Goal: Task Accomplishment & Management: Complete application form

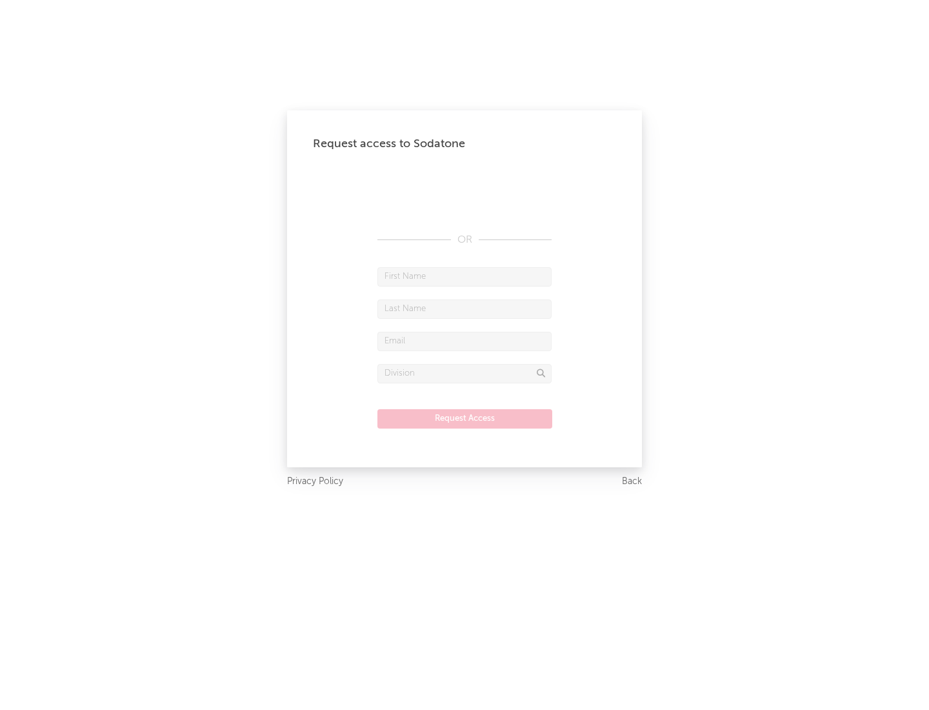
click at [464, 276] on input "text" at bounding box center [464, 276] width 174 height 19
type input "[PERSON_NAME]"
click at [464, 308] on input "text" at bounding box center [464, 308] width 174 height 19
type input "[PERSON_NAME]"
click at [464, 341] on input "text" at bounding box center [464, 341] width 174 height 19
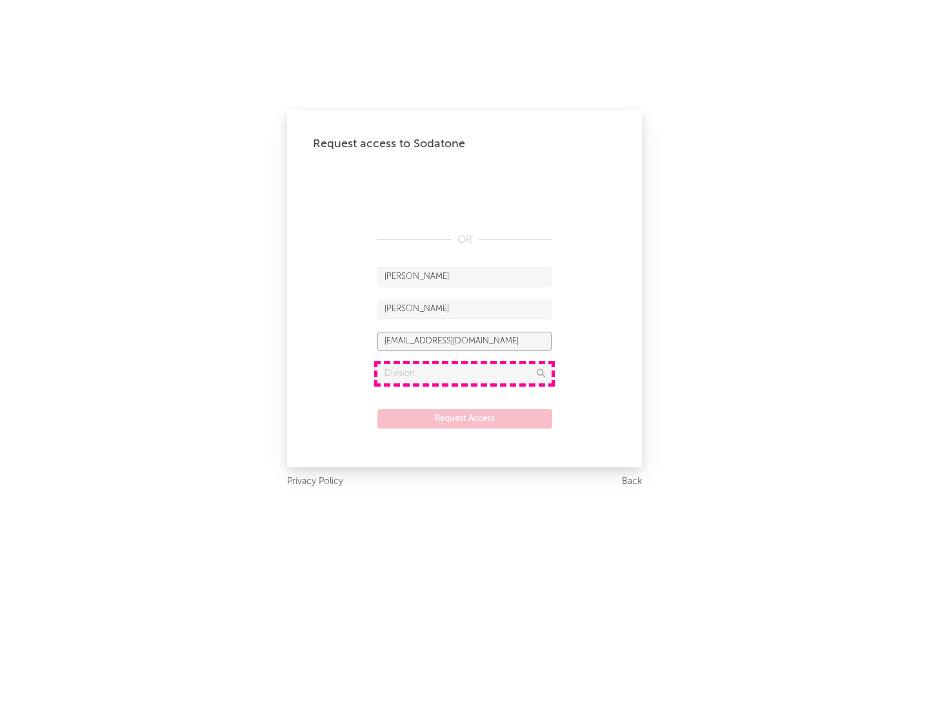
type input "[EMAIL_ADDRESS][DOMAIN_NAME]"
click at [464, 373] on input "text" at bounding box center [464, 373] width 174 height 19
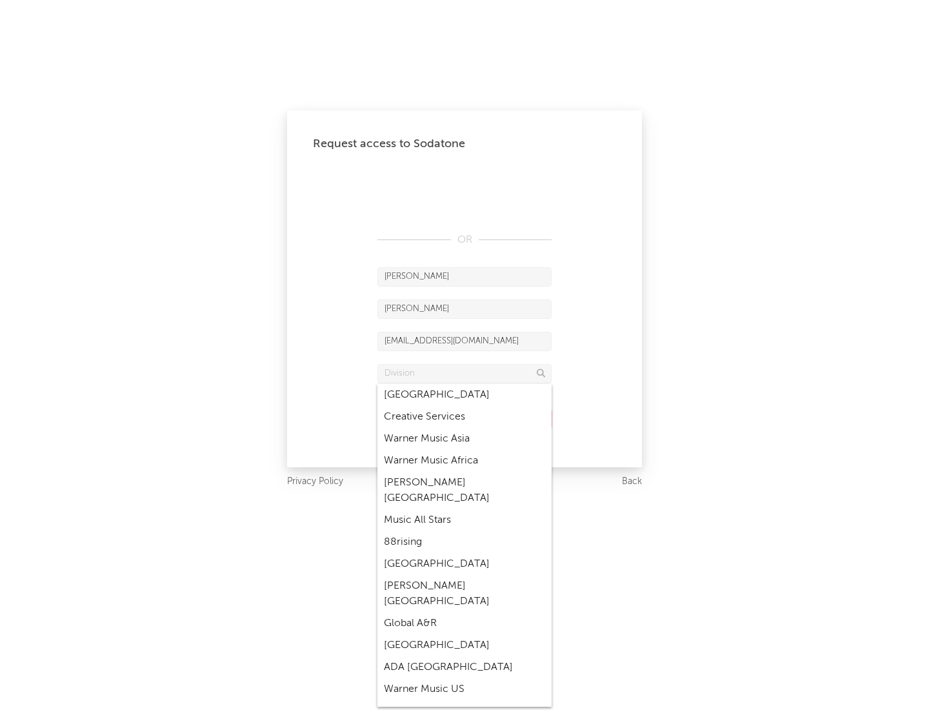
click at [464, 509] on div "Music All Stars" at bounding box center [464, 520] width 174 height 22
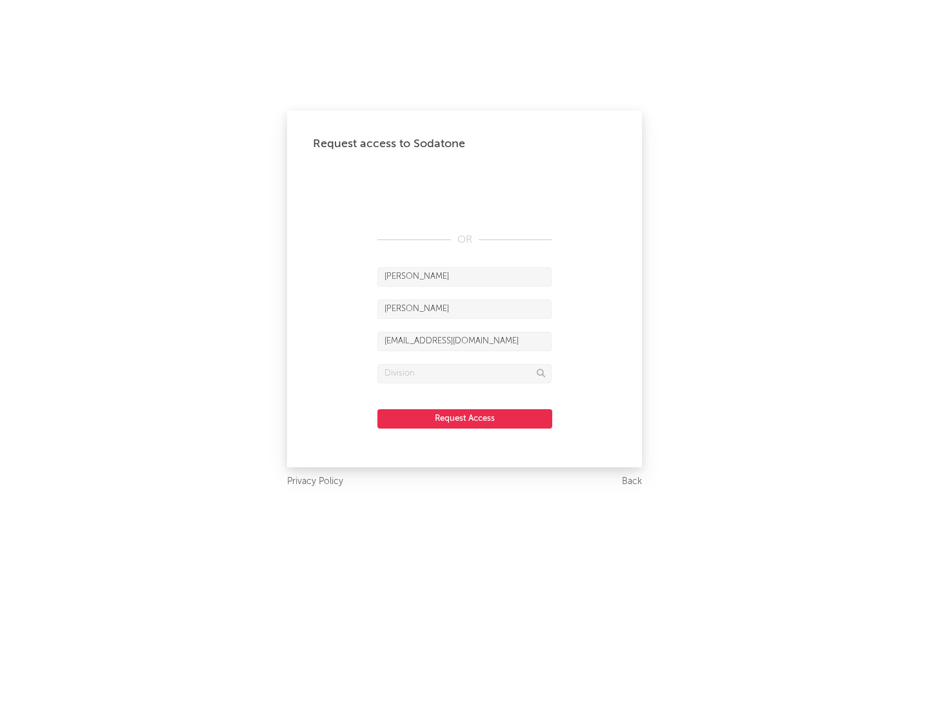
type input "Music All Stars"
click at [464, 418] on button "Request Access" at bounding box center [464, 418] width 175 height 19
